Goal: Task Accomplishment & Management: Use online tool/utility

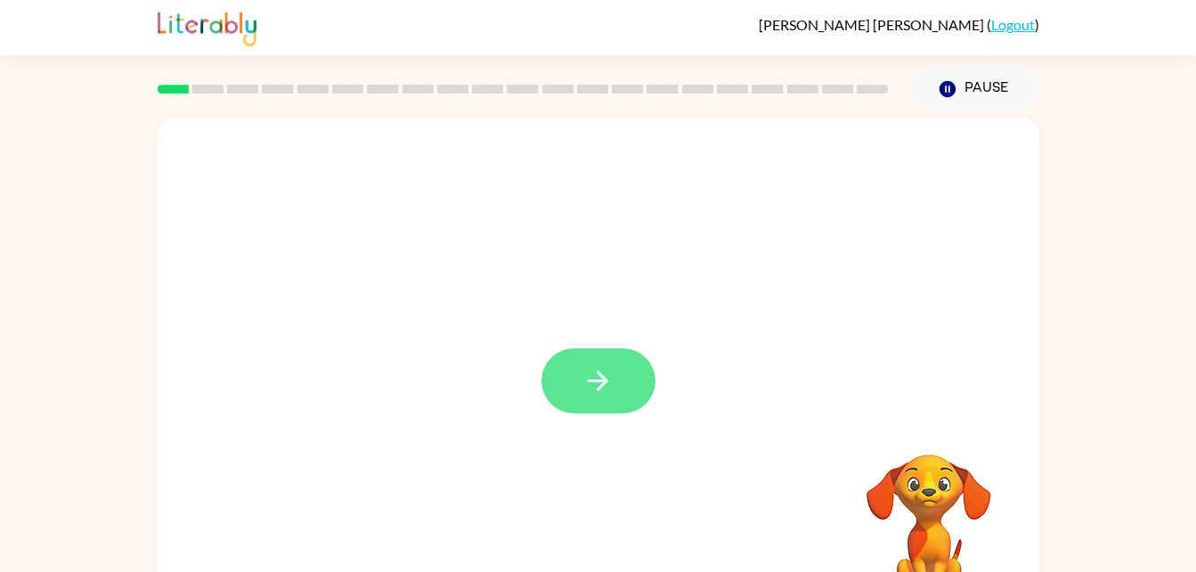
click at [595, 382] on icon "button" at bounding box center [598, 380] width 20 height 20
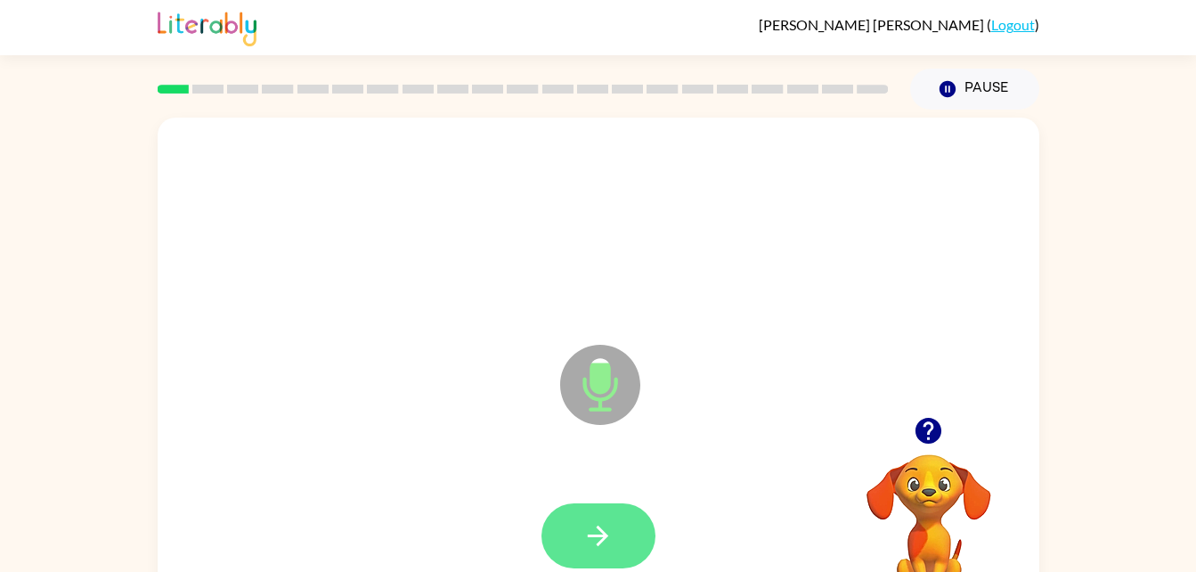
click at [598, 551] on button "button" at bounding box center [598, 535] width 114 height 65
click at [557, 540] on button "button" at bounding box center [598, 535] width 114 height 65
click at [581, 536] on button "button" at bounding box center [598, 535] width 114 height 65
click at [579, 547] on button "button" at bounding box center [598, 535] width 114 height 65
click at [586, 534] on icon "button" at bounding box center [597, 535] width 31 height 31
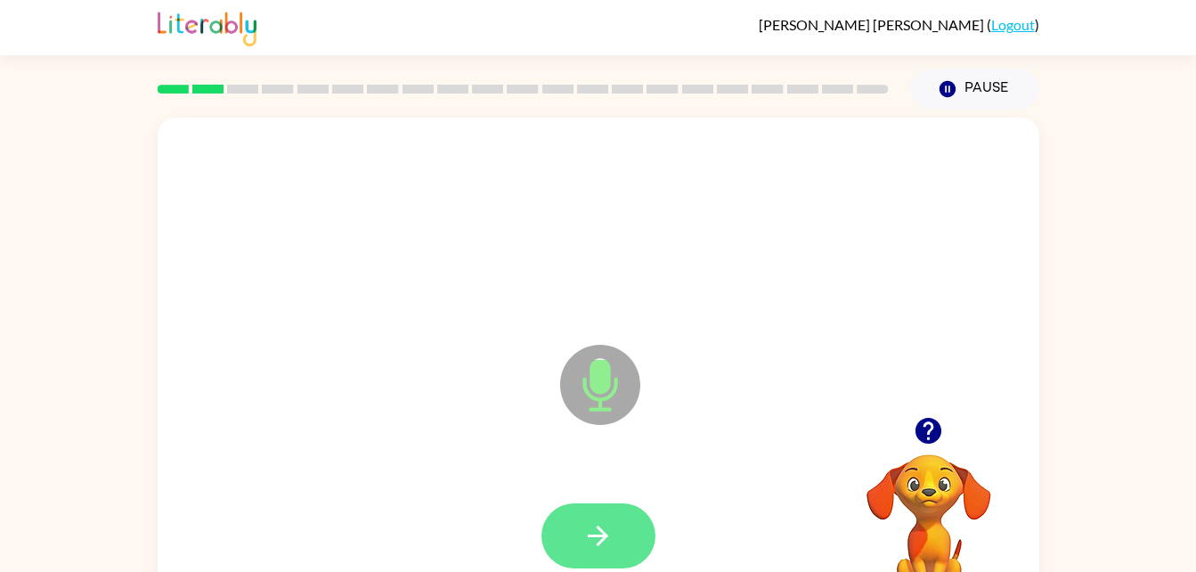
click at [602, 533] on icon "button" at bounding box center [597, 535] width 31 height 31
click at [602, 531] on icon "button" at bounding box center [598, 535] width 20 height 20
click at [559, 550] on button "button" at bounding box center [598, 535] width 114 height 65
click at [620, 534] on button "button" at bounding box center [598, 535] width 114 height 65
click at [588, 520] on icon "button" at bounding box center [597, 535] width 31 height 31
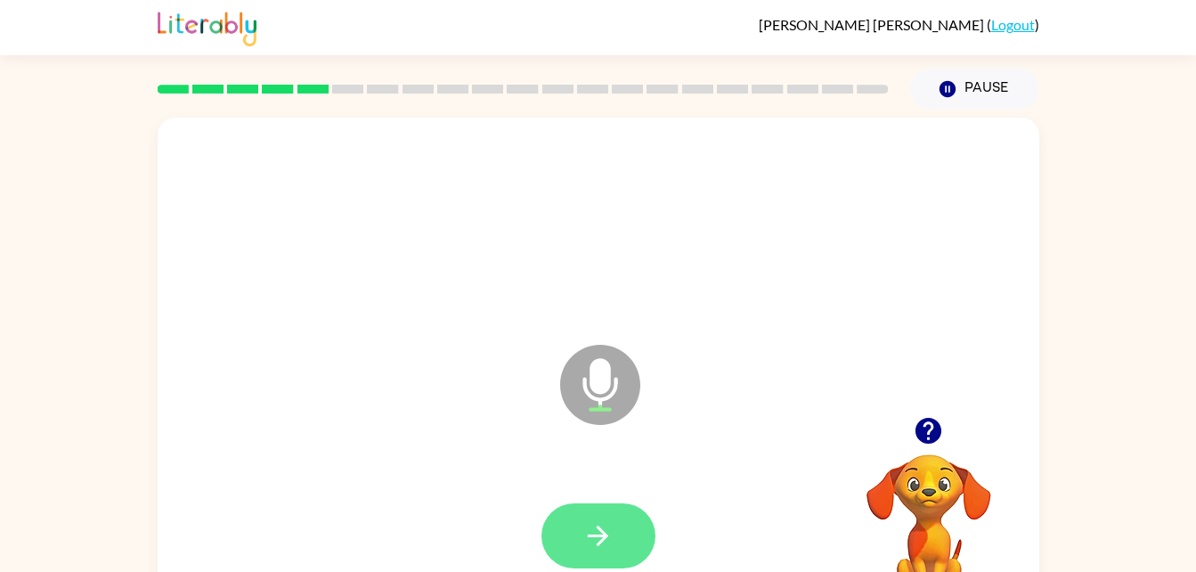
click at [611, 541] on icon "button" at bounding box center [597, 535] width 31 height 31
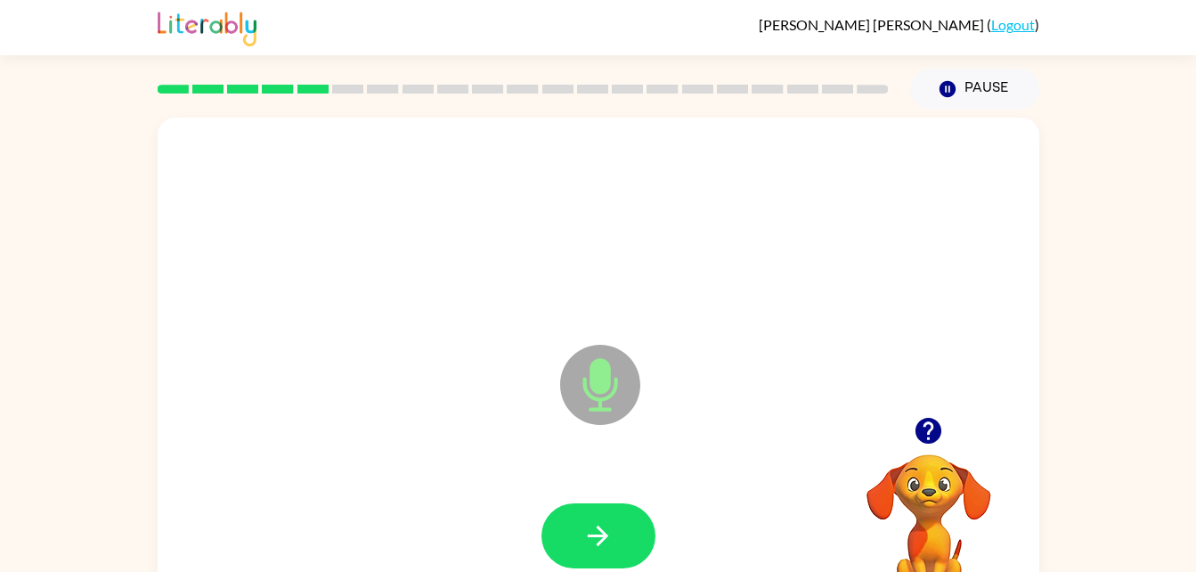
click at [922, 427] on icon "button" at bounding box center [928, 431] width 26 height 26
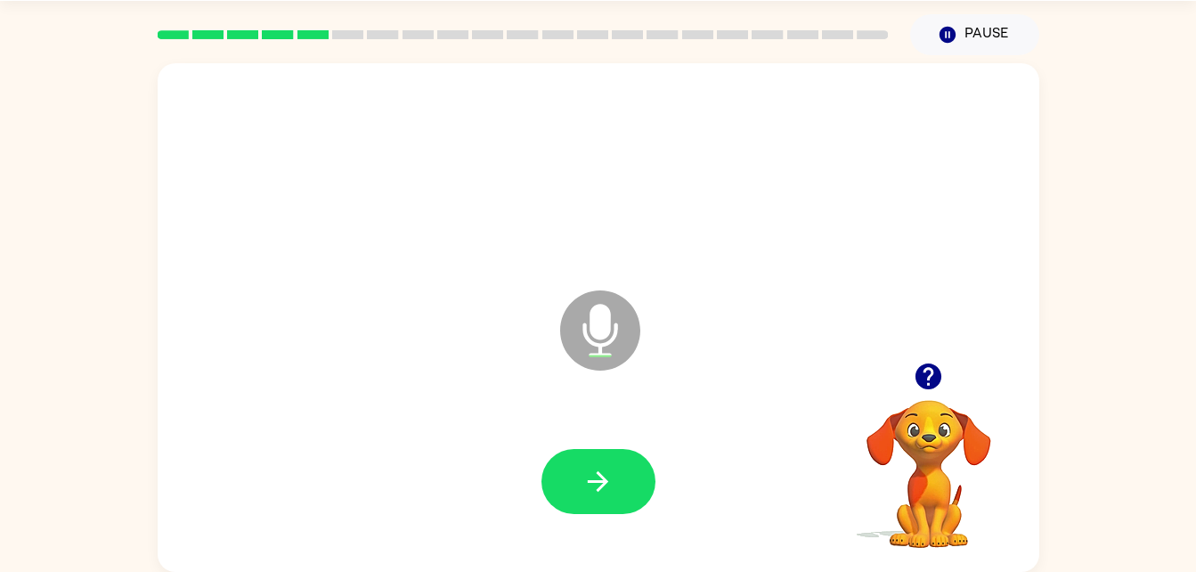
click at [926, 381] on icon "button" at bounding box center [928, 376] width 26 height 26
click at [615, 483] on button "button" at bounding box center [598, 481] width 114 height 65
click at [581, 468] on button "button" at bounding box center [598, 481] width 114 height 65
click at [916, 375] on icon "button" at bounding box center [928, 376] width 26 height 26
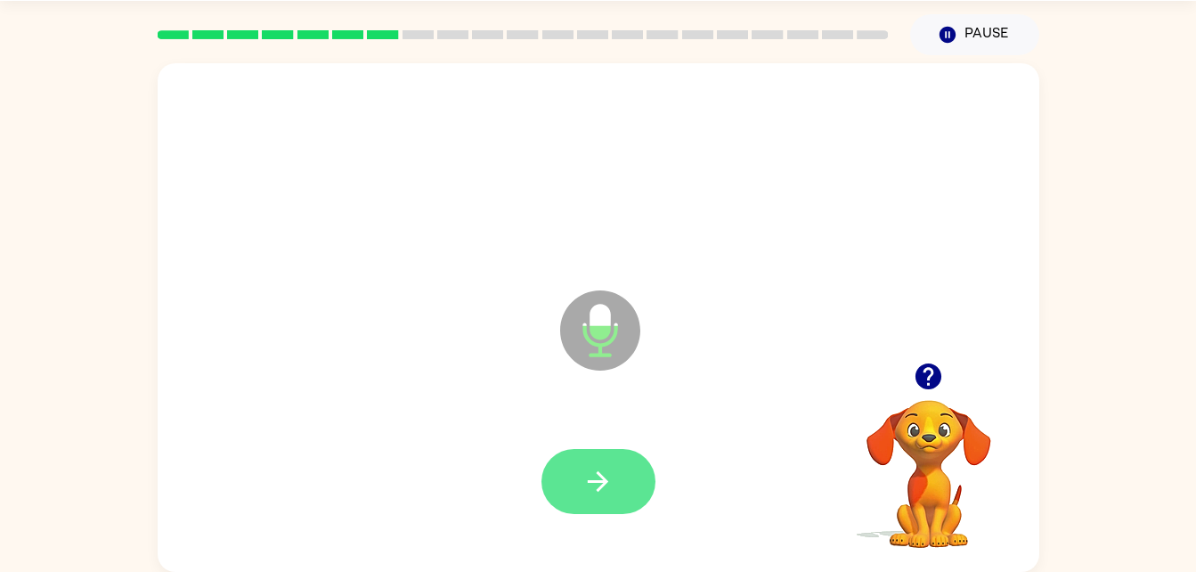
click at [600, 495] on icon "button" at bounding box center [597, 481] width 31 height 31
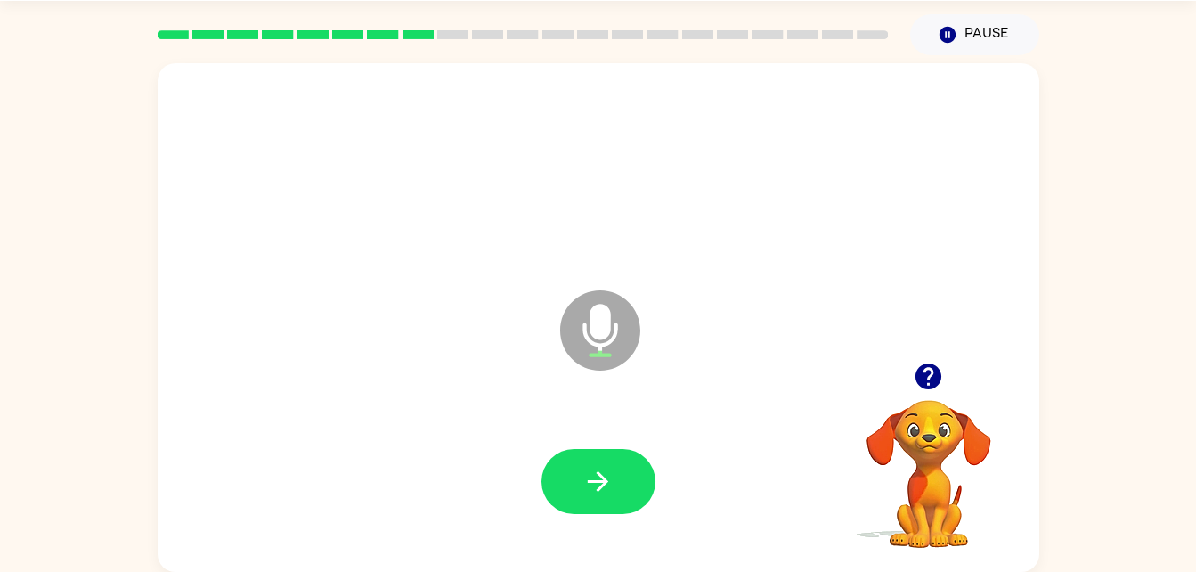
click at [929, 376] on icon "button" at bounding box center [928, 376] width 26 height 26
click at [932, 389] on icon "button" at bounding box center [928, 376] width 31 height 31
click at [614, 488] on button "button" at bounding box center [598, 481] width 114 height 65
click at [936, 432] on video "Your browser must support playing .mp4 files to use Literably. Please try using…" at bounding box center [929, 461] width 178 height 178
click at [931, 439] on video "Your browser must support playing .mp4 files to use Literably. Please try using…" at bounding box center [929, 461] width 178 height 178
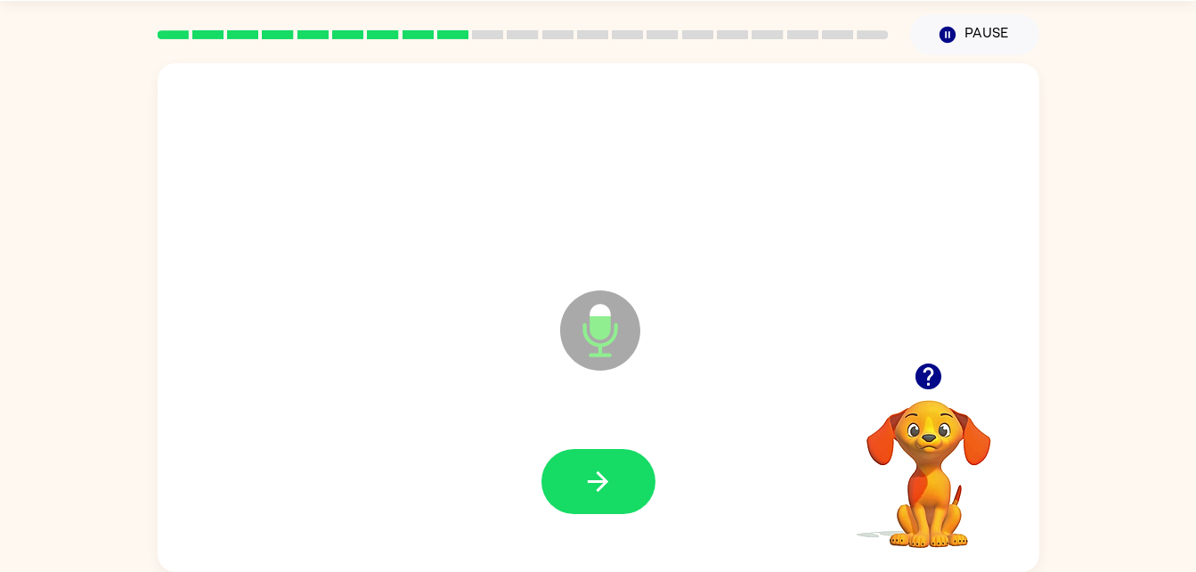
click at [931, 372] on icon "button" at bounding box center [928, 376] width 26 height 26
click at [916, 381] on icon "button" at bounding box center [928, 376] width 26 height 26
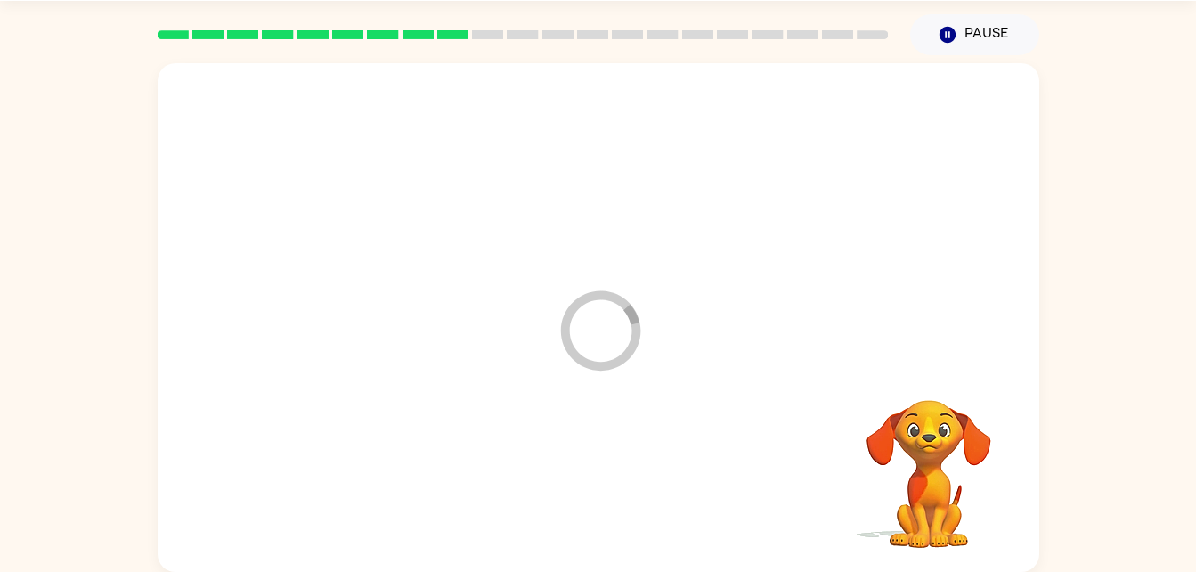
scroll to position [45, 0]
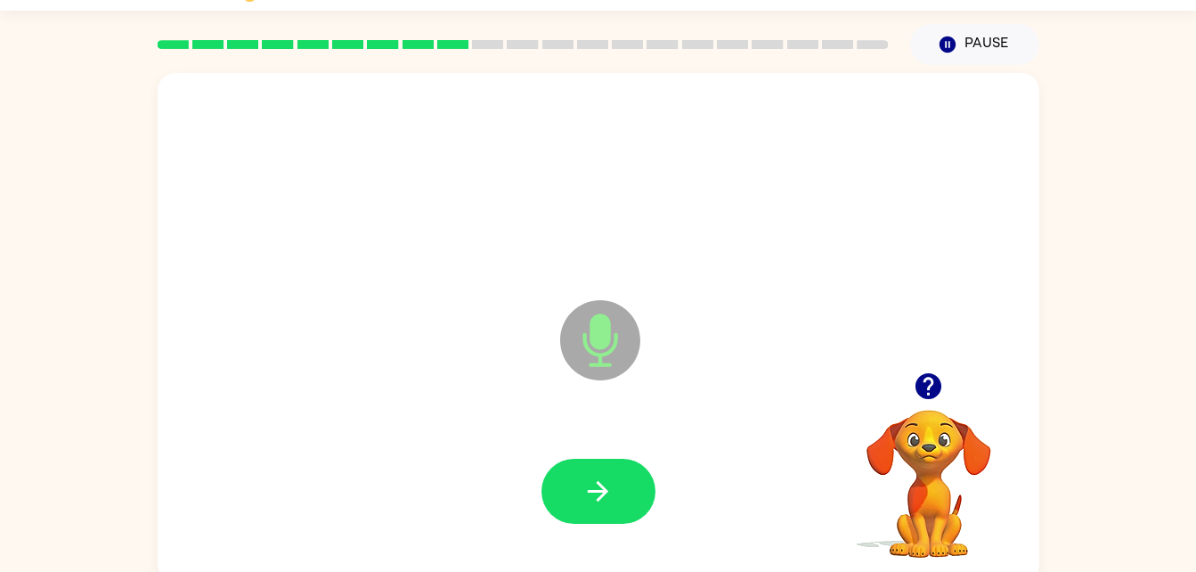
click at [923, 386] on icon "button" at bounding box center [928, 386] width 26 height 26
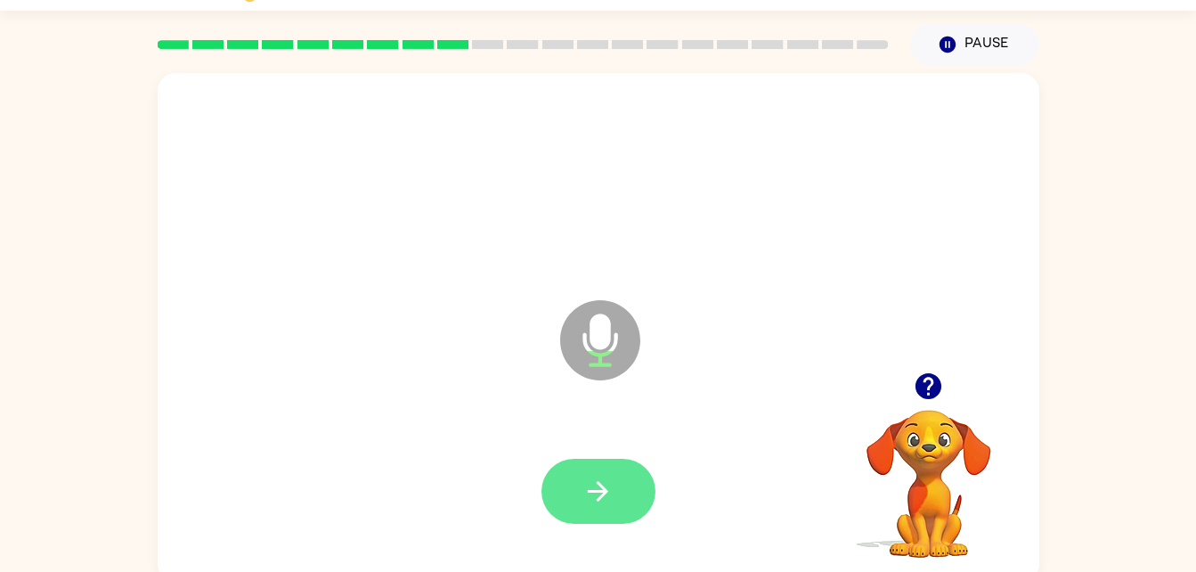
click at [605, 492] on icon "button" at bounding box center [598, 491] width 20 height 20
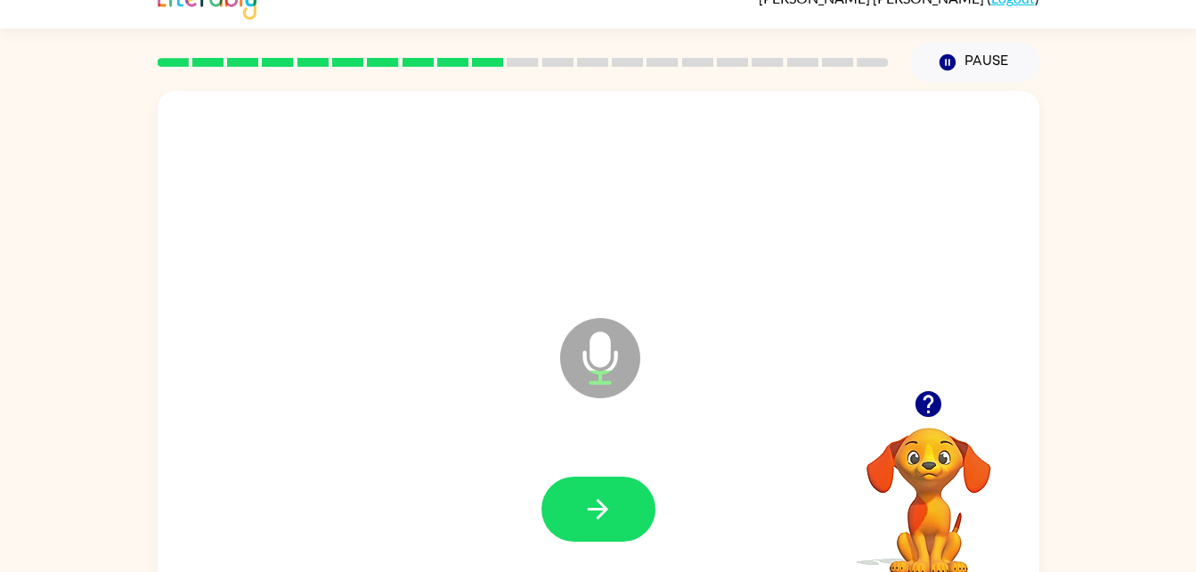
scroll to position [54, 0]
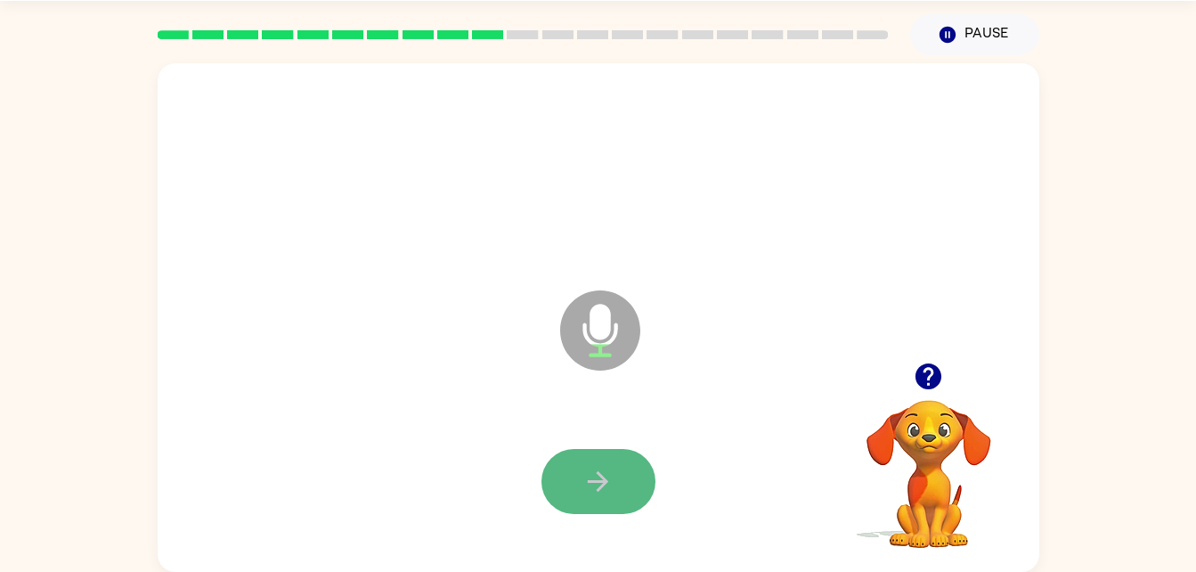
click at [622, 483] on button "button" at bounding box center [598, 481] width 114 height 65
click at [594, 476] on icon "button" at bounding box center [597, 481] width 31 height 31
click at [586, 485] on icon "button" at bounding box center [597, 481] width 31 height 31
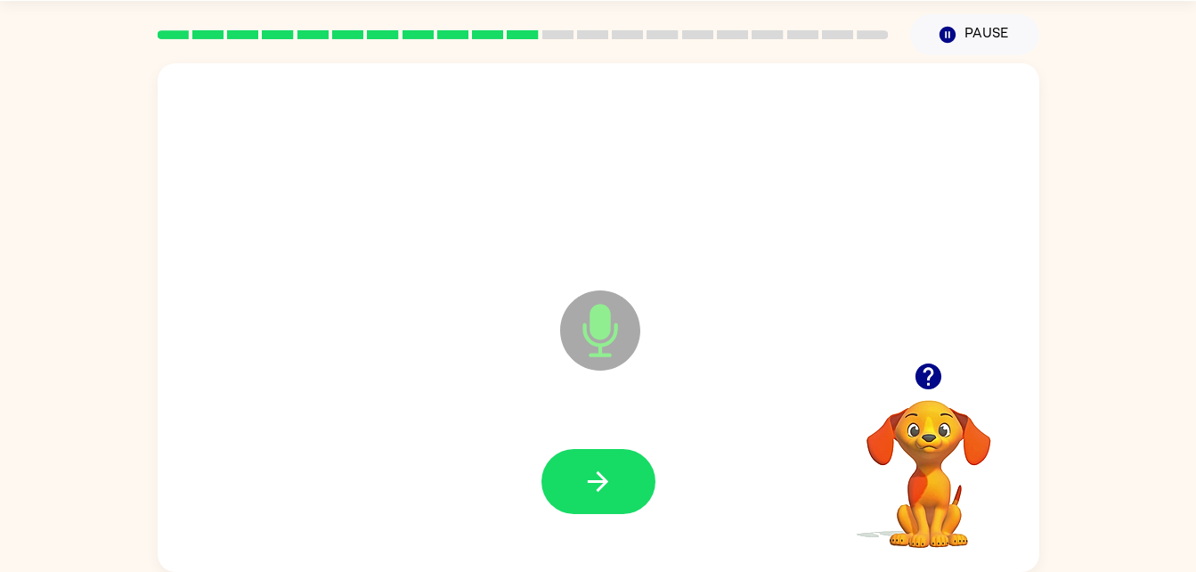
click at [922, 400] on video "Your browser must support playing .mp4 files to use Literably. Please try using…" at bounding box center [929, 461] width 178 height 178
click at [915, 374] on icon "button" at bounding box center [928, 376] width 31 height 31
click at [651, 476] on button "button" at bounding box center [598, 481] width 114 height 65
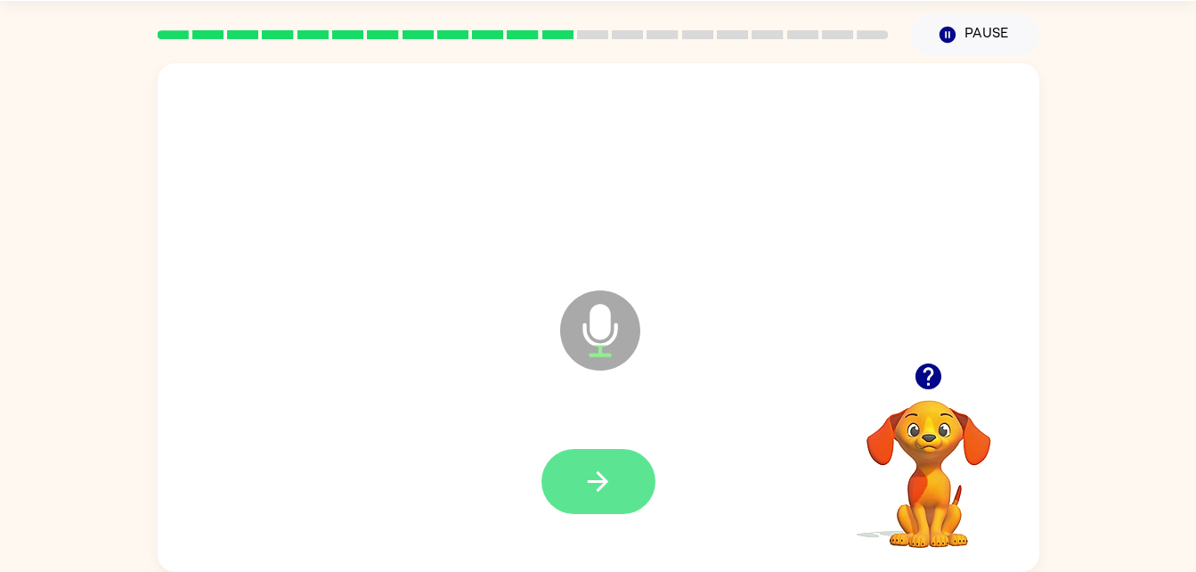
click at [595, 501] on button "button" at bounding box center [598, 481] width 114 height 65
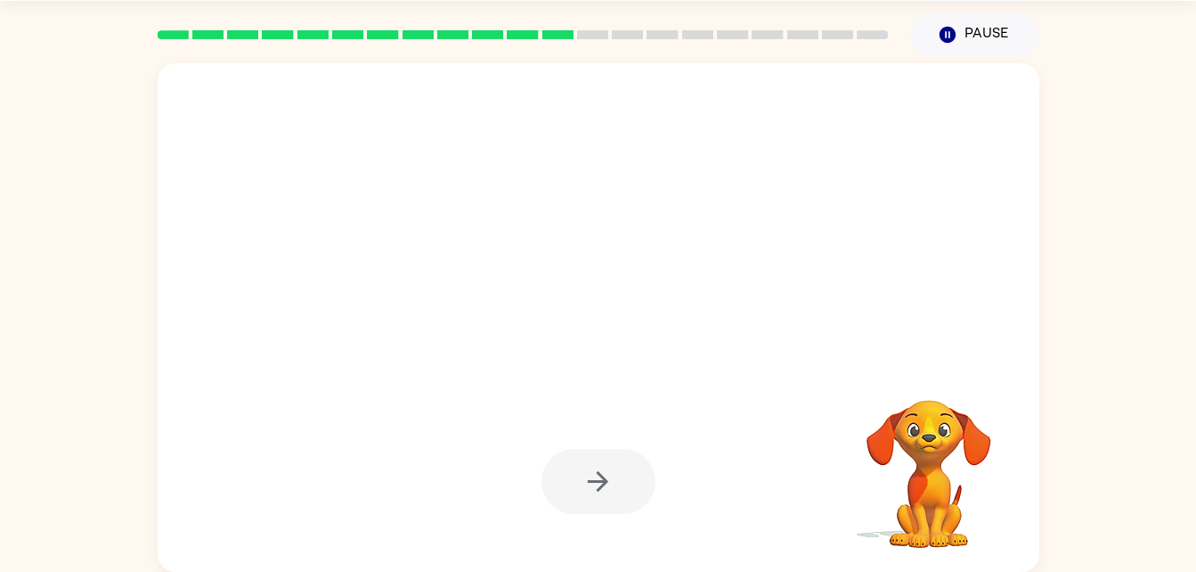
click at [901, 469] on video "Your browser must support playing .mp4 files to use Literably. Please try using…" at bounding box center [929, 461] width 178 height 178
click at [913, 454] on video "Your browser must support playing .mp4 files to use Literably. Please try using…" at bounding box center [929, 461] width 178 height 178
click at [904, 440] on video "Your browser must support playing .mp4 files to use Literably. Please try using…" at bounding box center [929, 461] width 178 height 178
click at [606, 493] on div at bounding box center [598, 481] width 114 height 65
click at [609, 527] on div at bounding box center [598, 482] width 846 height 146
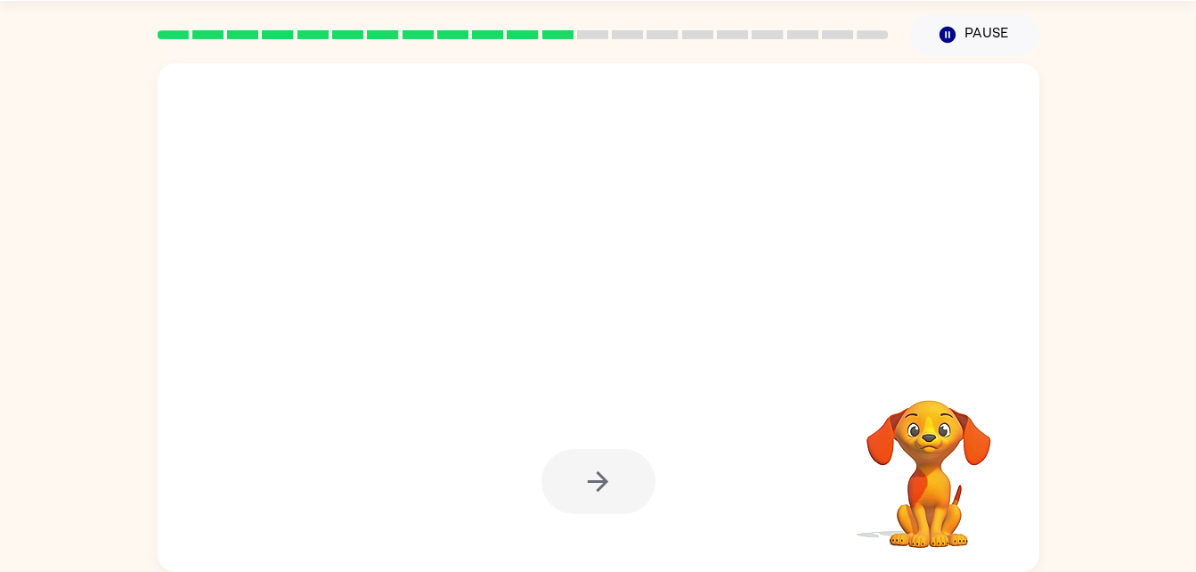
click at [602, 508] on div at bounding box center [598, 481] width 114 height 65
click at [613, 503] on div at bounding box center [598, 481] width 114 height 65
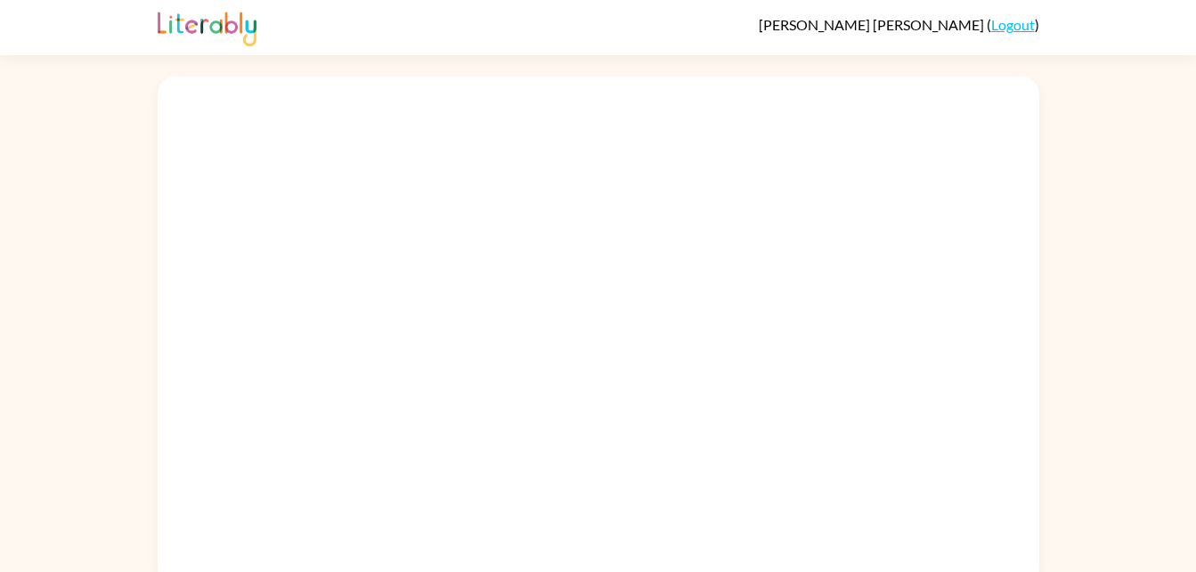
scroll to position [13, 0]
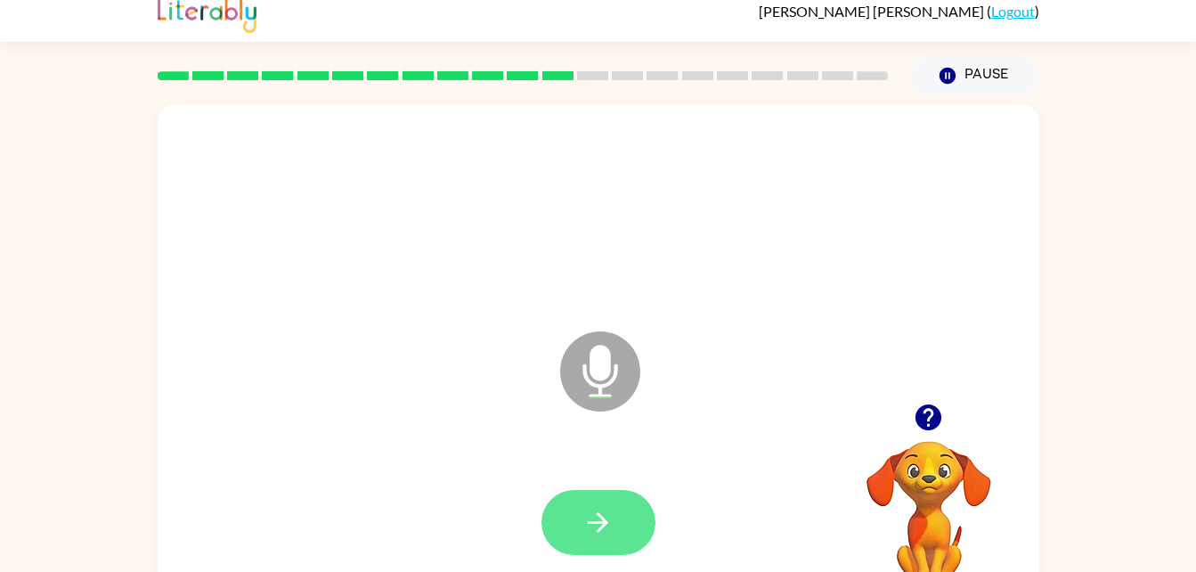
click at [614, 526] on button "button" at bounding box center [598, 522] width 114 height 65
click at [585, 514] on icon "button" at bounding box center [597, 522] width 31 height 31
click at [626, 518] on button "button" at bounding box center [598, 522] width 114 height 65
click at [574, 522] on button "button" at bounding box center [598, 522] width 114 height 65
click at [565, 528] on button "button" at bounding box center [598, 522] width 114 height 65
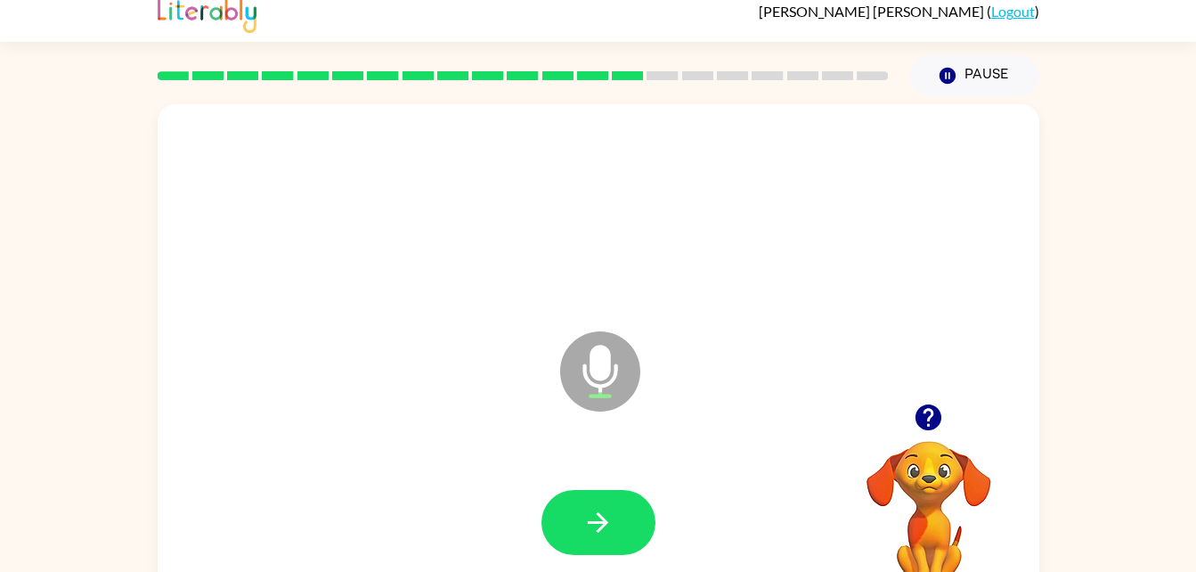
click at [925, 440] on div at bounding box center [929, 416] width 178 height 45
click at [929, 444] on video "Your browser must support playing .mp4 files to use Literably. Please try using…" at bounding box center [929, 502] width 178 height 178
click at [926, 428] on icon "button" at bounding box center [928, 417] width 26 height 26
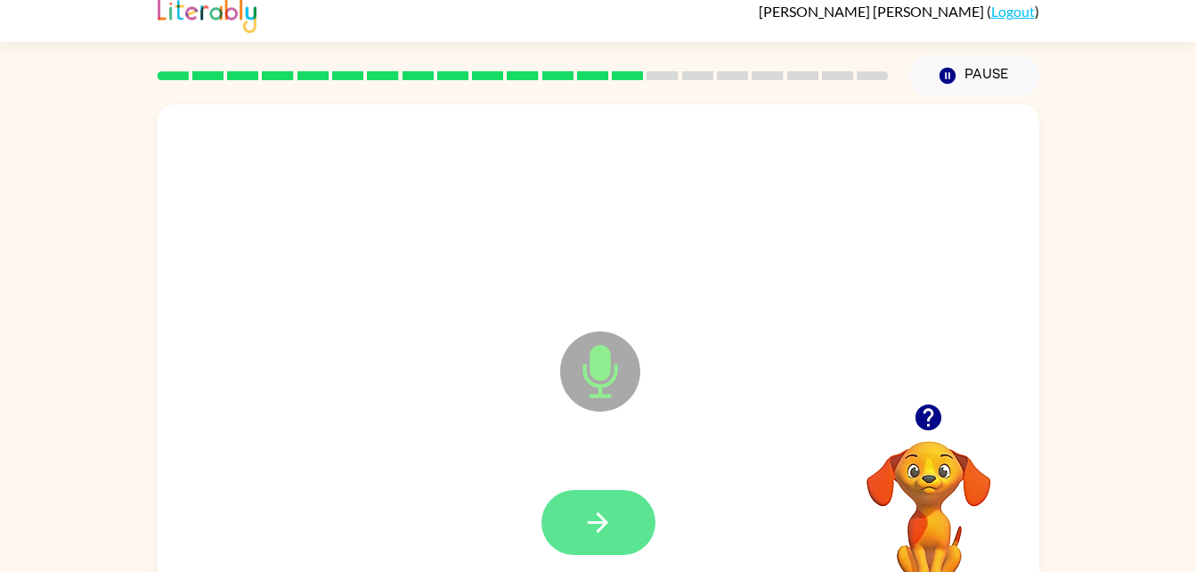
click at [611, 512] on icon "button" at bounding box center [597, 522] width 31 height 31
click at [612, 530] on icon "button" at bounding box center [597, 522] width 31 height 31
click at [597, 526] on icon "button" at bounding box center [597, 522] width 31 height 31
click at [584, 504] on button "button" at bounding box center [598, 522] width 114 height 65
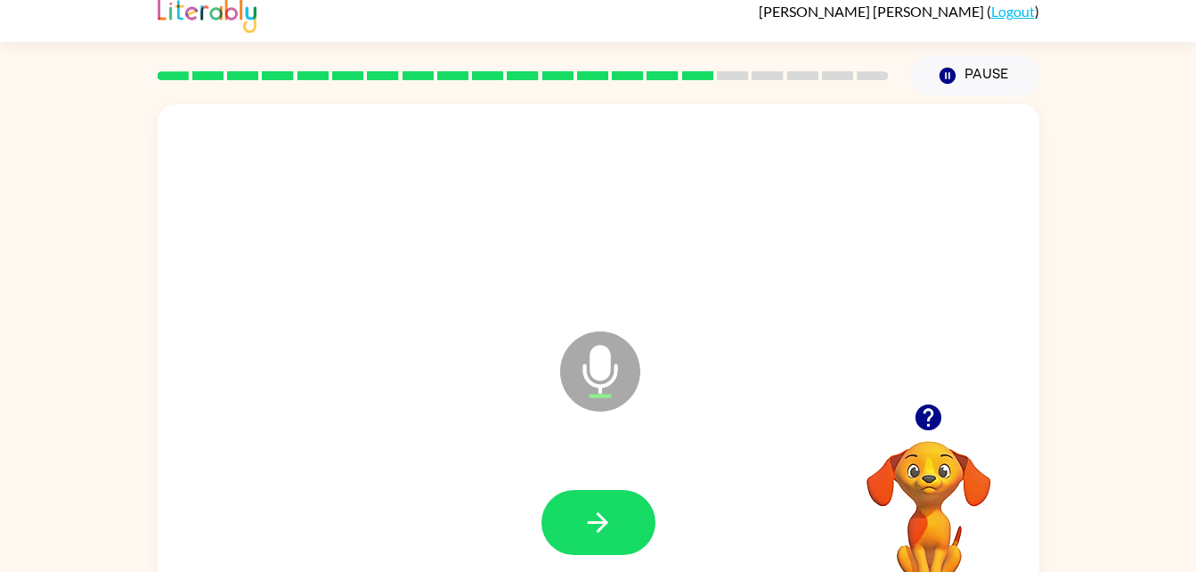
scroll to position [54, 0]
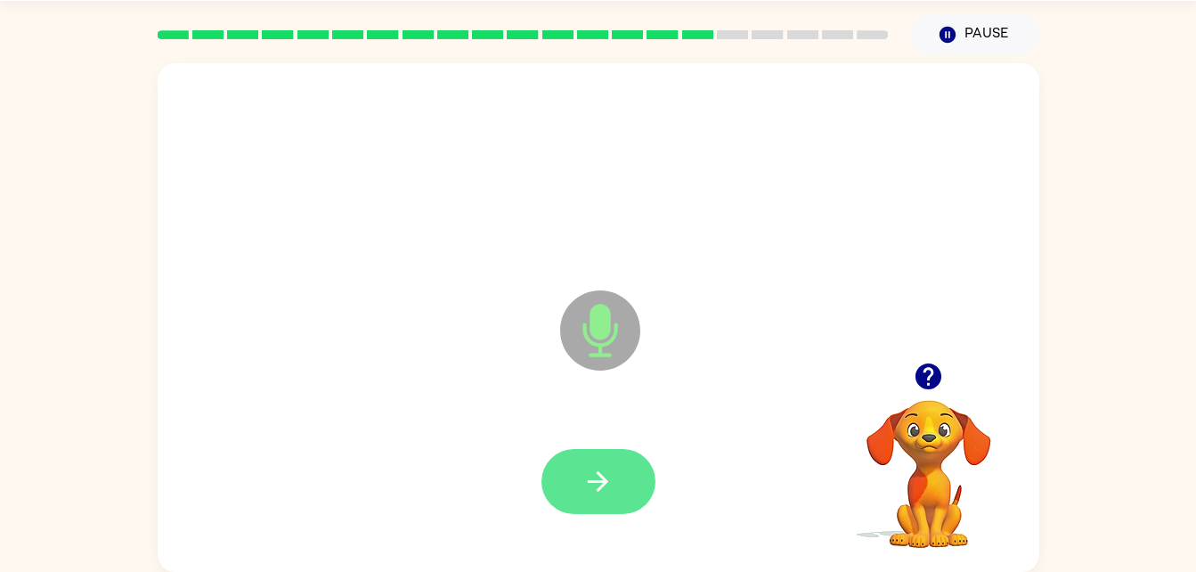
click at [624, 481] on button "button" at bounding box center [598, 481] width 114 height 65
click at [591, 459] on button "button" at bounding box center [598, 481] width 114 height 65
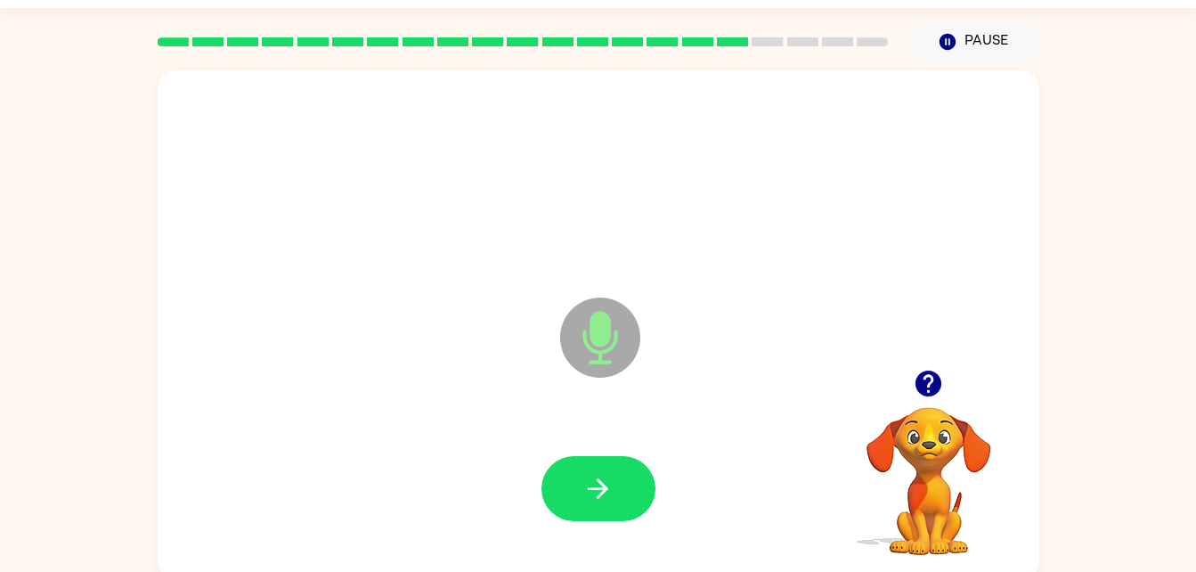
scroll to position [41, 0]
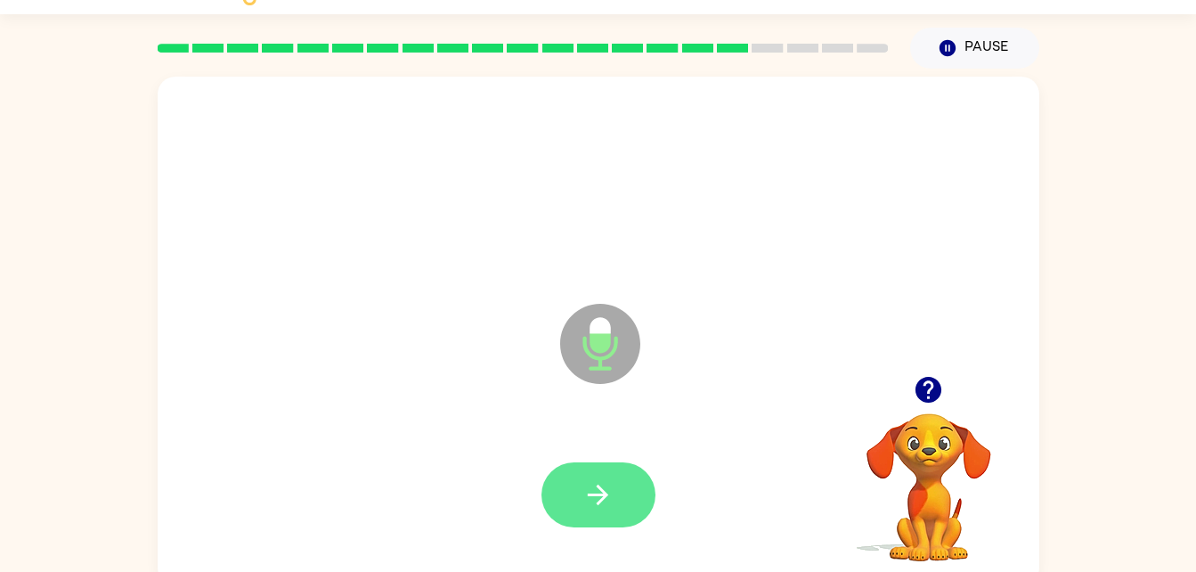
click at [615, 492] on button "button" at bounding box center [598, 494] width 114 height 65
click at [596, 495] on icon "button" at bounding box center [598, 494] width 20 height 20
click at [600, 497] on icon "button" at bounding box center [597, 494] width 31 height 31
click at [581, 487] on button "button" at bounding box center [598, 494] width 114 height 65
click at [605, 484] on icon "button" at bounding box center [597, 494] width 31 height 31
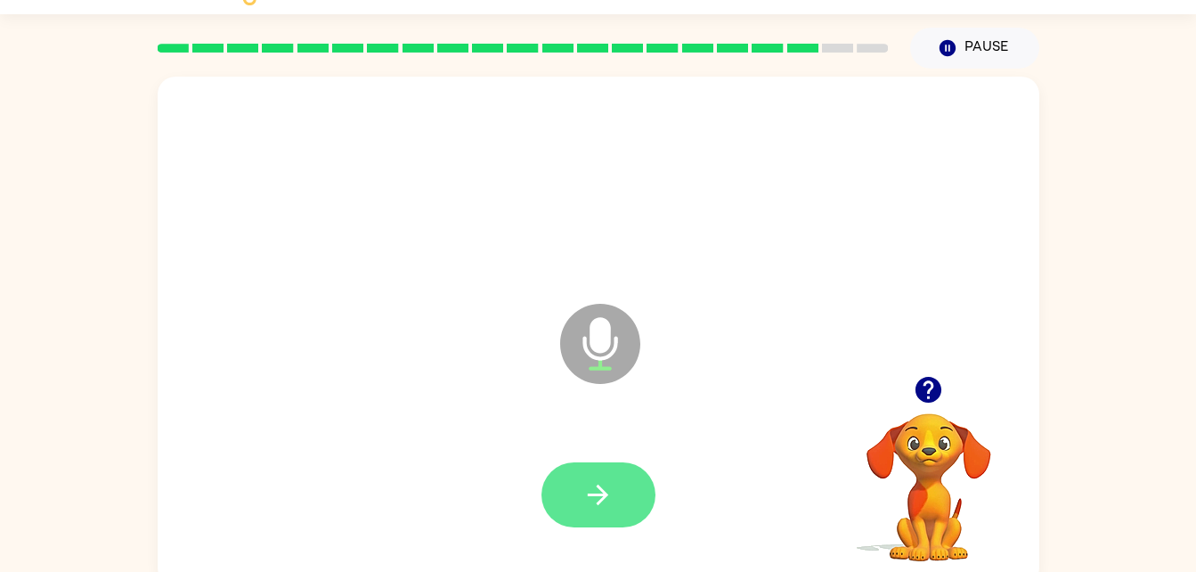
click at [607, 508] on icon "button" at bounding box center [597, 494] width 31 height 31
click at [579, 497] on button "button" at bounding box center [598, 494] width 114 height 65
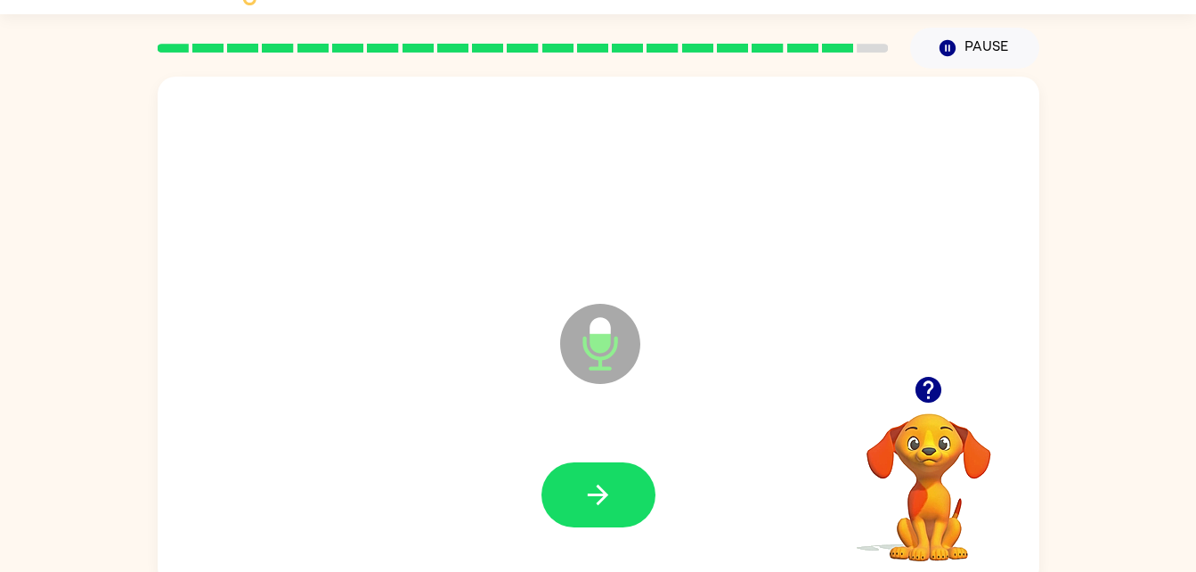
click at [918, 435] on video "Your browser must support playing .mp4 files to use Literably. Please try using…" at bounding box center [929, 475] width 178 height 178
click at [911, 386] on button "button" at bounding box center [928, 389] width 45 height 45
click at [578, 513] on button "button" at bounding box center [598, 494] width 114 height 65
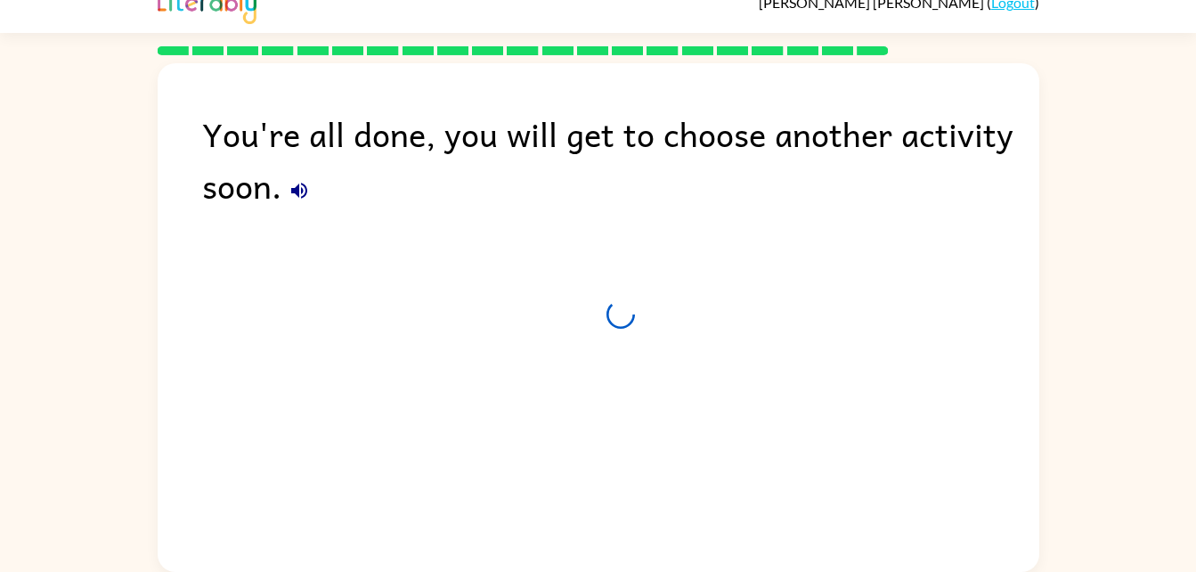
scroll to position [22, 0]
